Goal: Check status: Check status

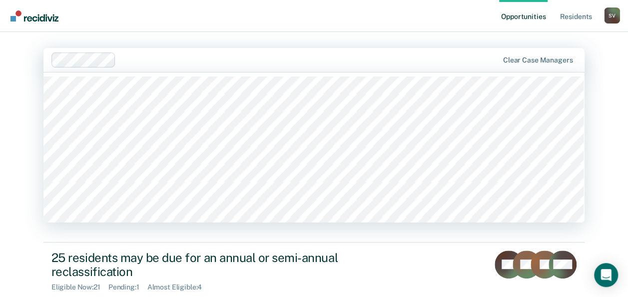
click at [130, 61] on div at bounding box center [309, 59] width 378 height 11
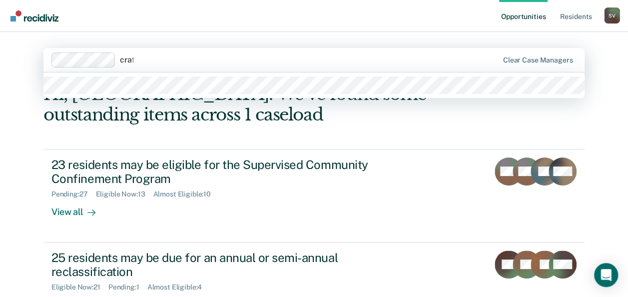
type input "[PERSON_NAME]"
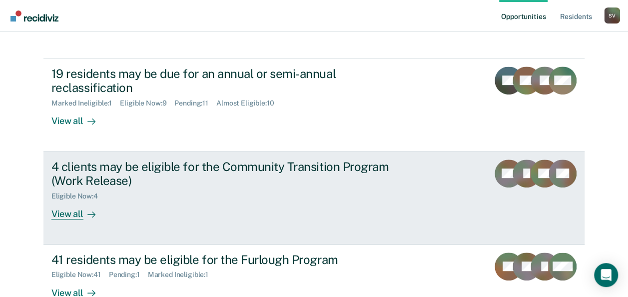
scroll to position [200, 0]
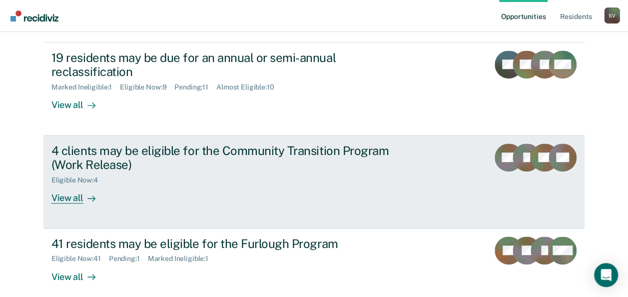
click at [75, 199] on div "View all" at bounding box center [79, 193] width 56 height 19
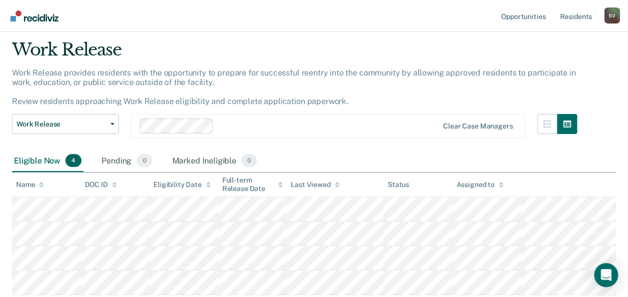
scroll to position [50, 0]
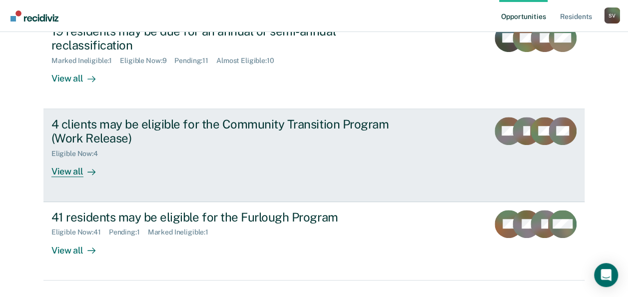
scroll to position [249, 0]
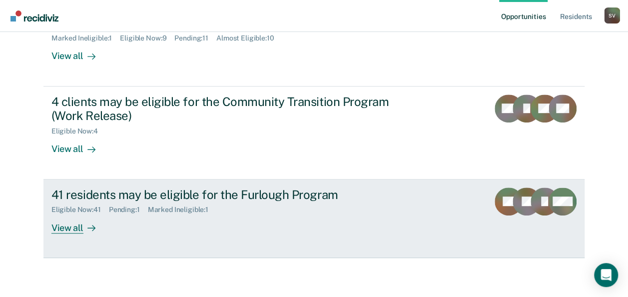
click at [191, 195] on div "41 residents may be eligible for the Furlough Program" at bounding box center [226, 194] width 350 height 14
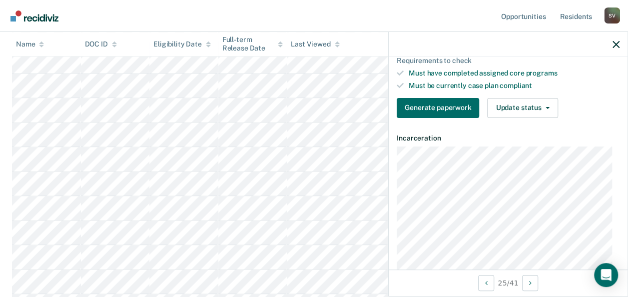
scroll to position [193, 0]
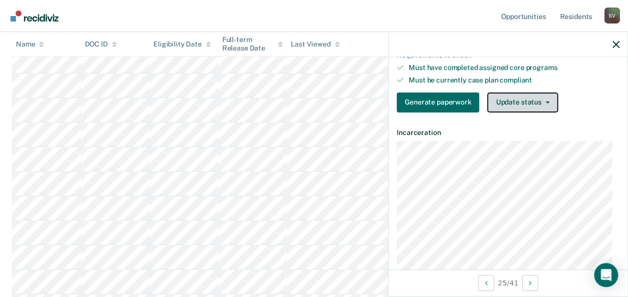
click at [545, 96] on button "Update status" at bounding box center [522, 102] width 70 height 20
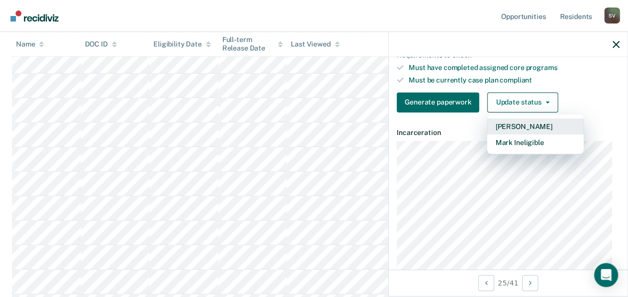
click at [519, 122] on button "[PERSON_NAME]" at bounding box center [535, 126] width 96 height 16
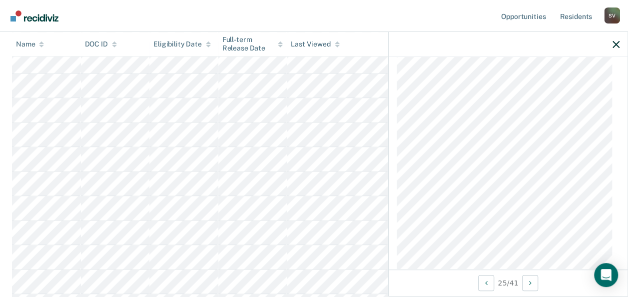
scroll to position [1406, 0]
click at [605, 276] on icon "Open Intercom Messenger" at bounding box center [605, 274] width 11 height 13
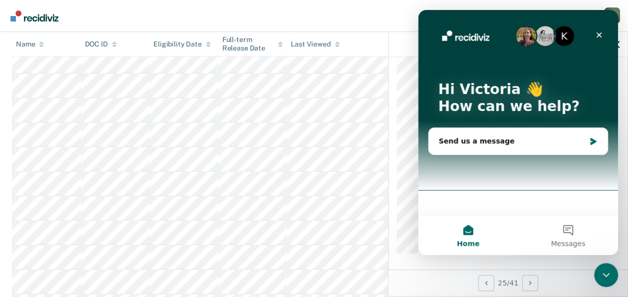
scroll to position [0, 0]
click at [598, 32] on icon "Close" at bounding box center [599, 35] width 8 height 8
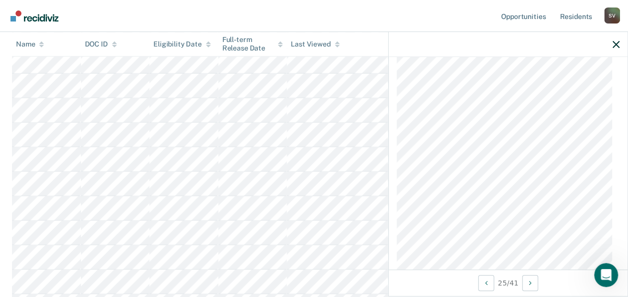
scroll to position [1007, 0]
click at [614, 15] on div "S V" at bounding box center [612, 15] width 16 height 16
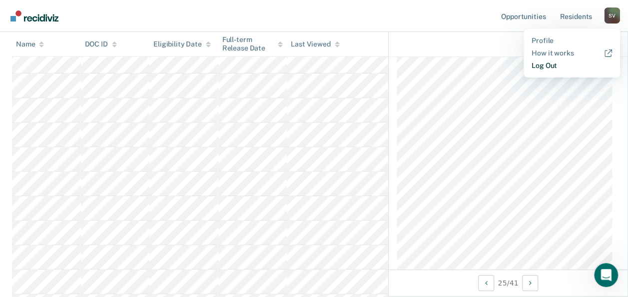
click at [548, 69] on link "Log Out" at bounding box center [571, 65] width 80 height 8
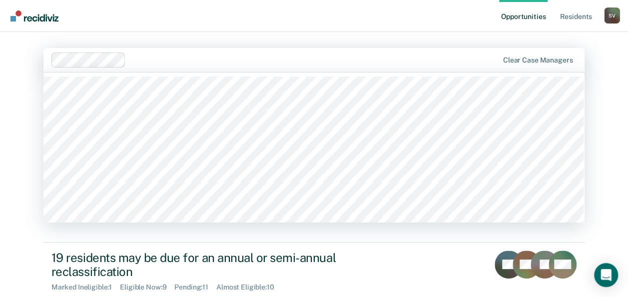
click at [147, 60] on div at bounding box center [314, 59] width 368 height 11
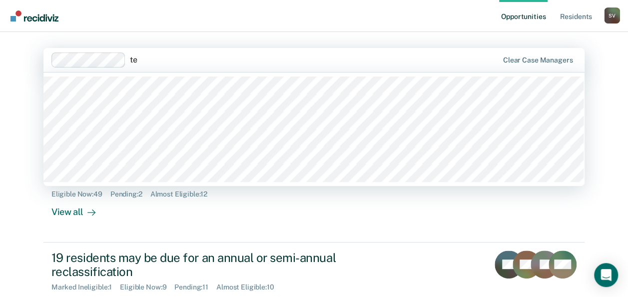
type input "tee"
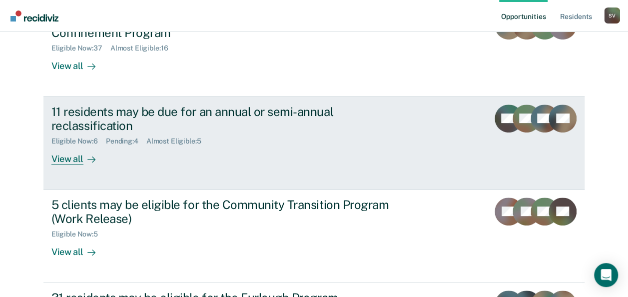
scroll to position [199, 0]
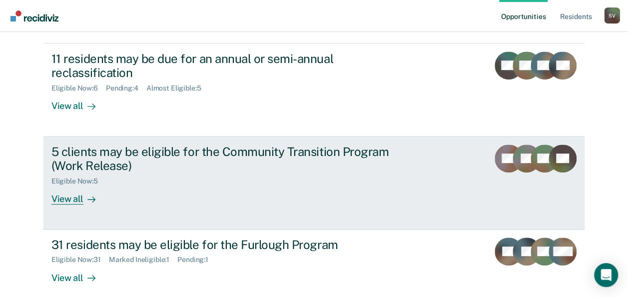
click at [68, 200] on div "View all" at bounding box center [79, 194] width 56 height 19
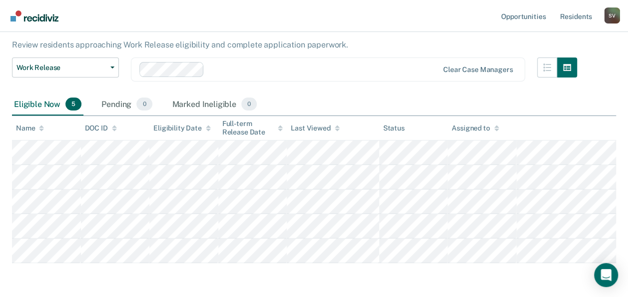
scroll to position [100, 0]
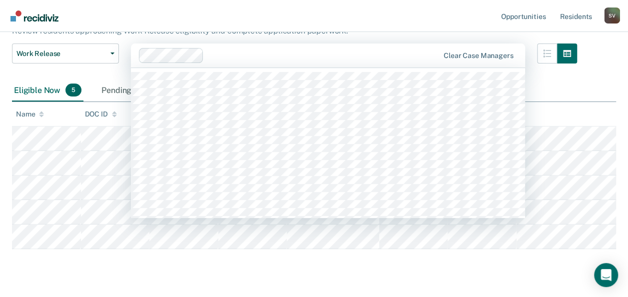
click at [214, 56] on div at bounding box center [323, 55] width 231 height 11
type input "lis"
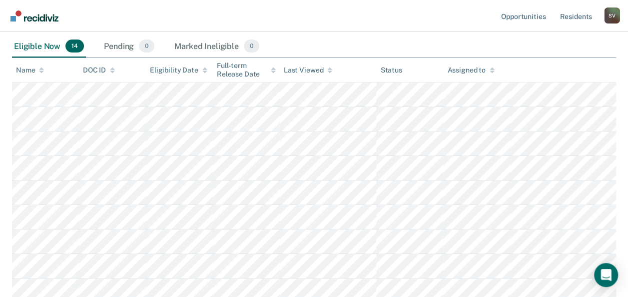
scroll to position [0, 0]
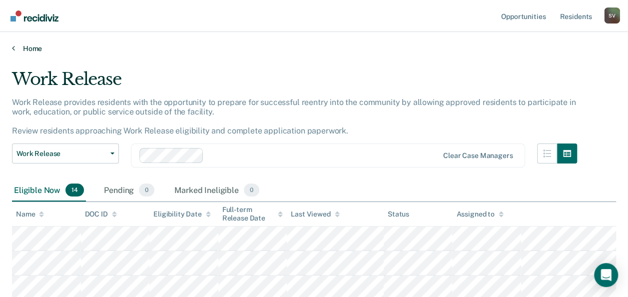
click at [28, 46] on link "Home" at bounding box center [314, 48] width 604 height 9
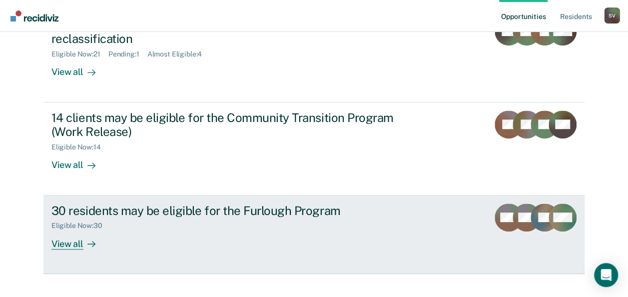
scroll to position [249, 0]
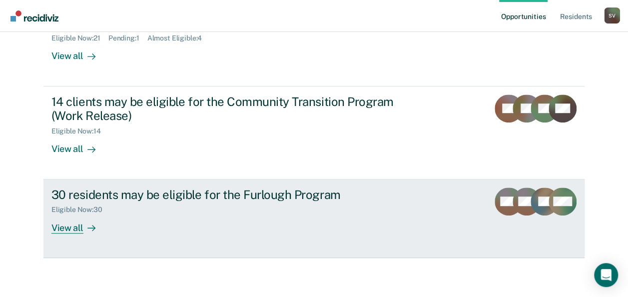
click at [64, 230] on div "View all" at bounding box center [79, 223] width 56 height 19
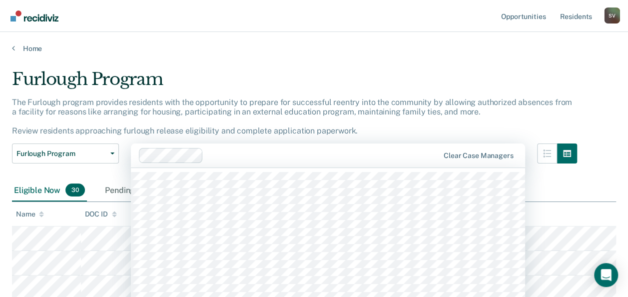
scroll to position [21, 0]
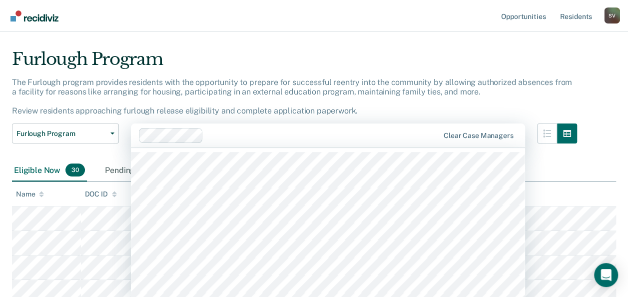
click at [234, 147] on div "42 results available. Use Up and Down to choose options, press Enter to select …" at bounding box center [328, 135] width 394 height 24
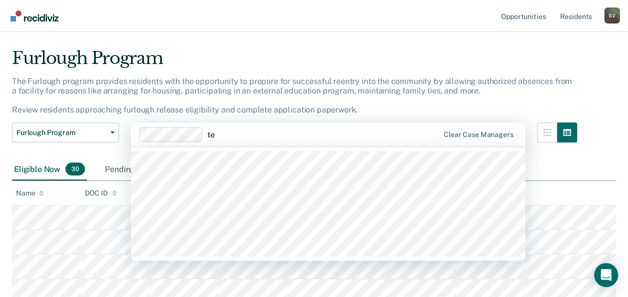
type input "tee"
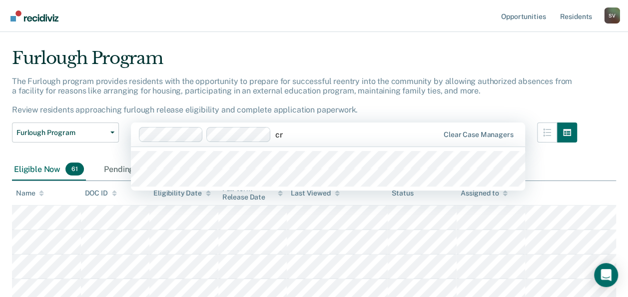
type input "cra"
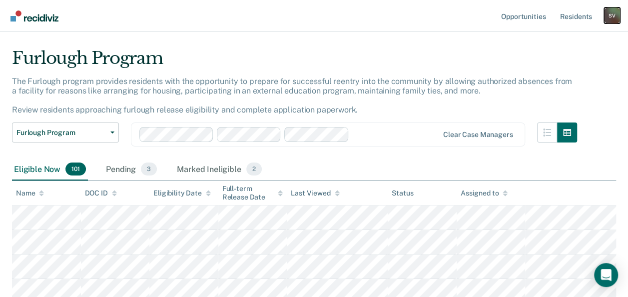
click at [610, 11] on div "S V" at bounding box center [612, 15] width 16 height 16
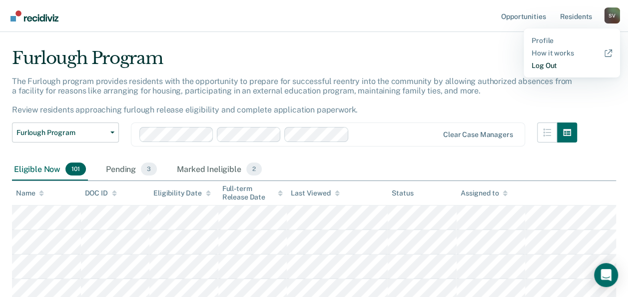
click at [546, 66] on link "Log Out" at bounding box center [571, 65] width 80 height 8
